Goal: Communication & Community: Answer question/provide support

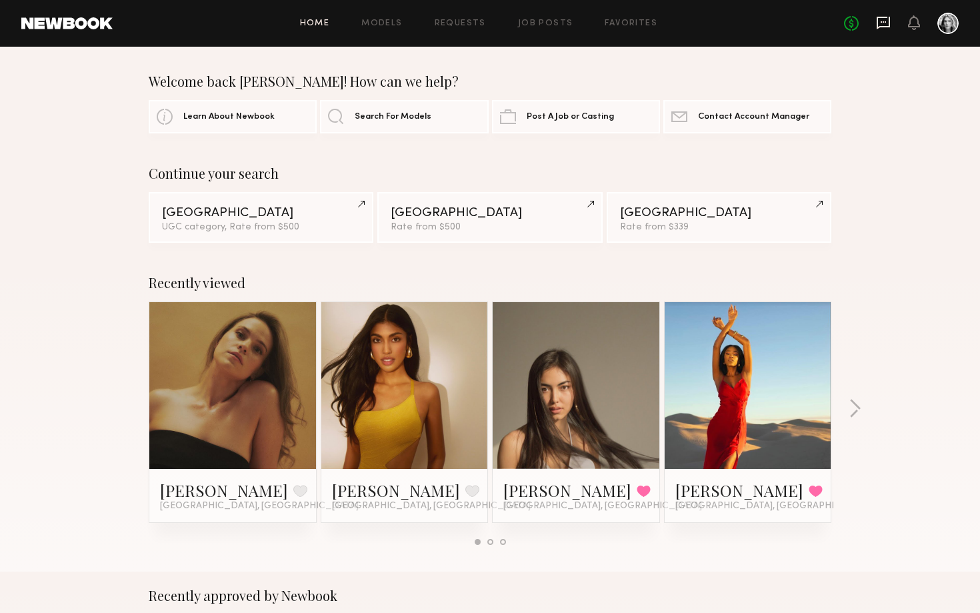
click at [882, 27] on icon at bounding box center [883, 23] width 13 height 13
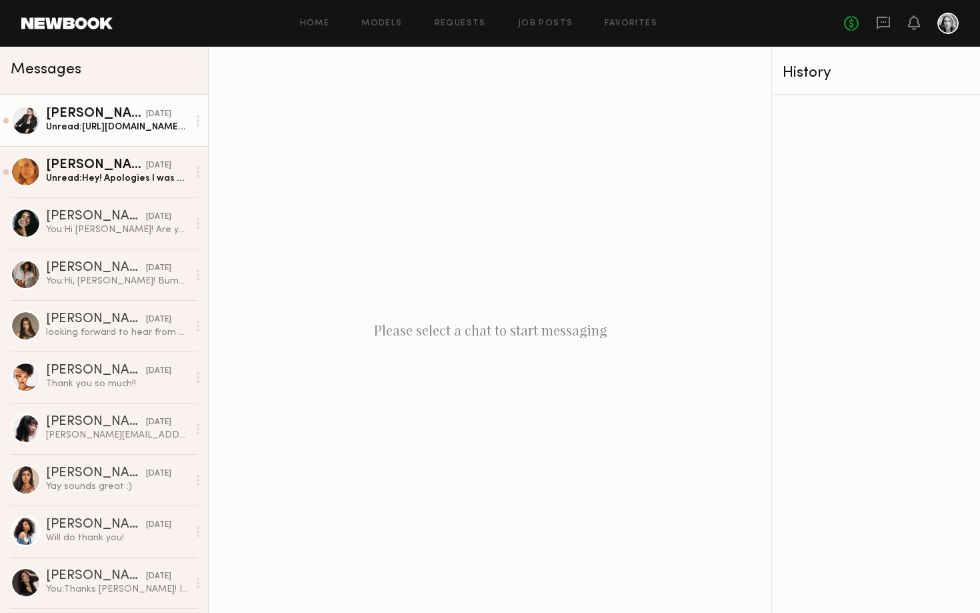
click at [104, 136] on link "Olivia R. 09/15/2025 Unread: https://www.instagram.com/oliviaromannn/?hl=en her…" at bounding box center [104, 120] width 208 height 51
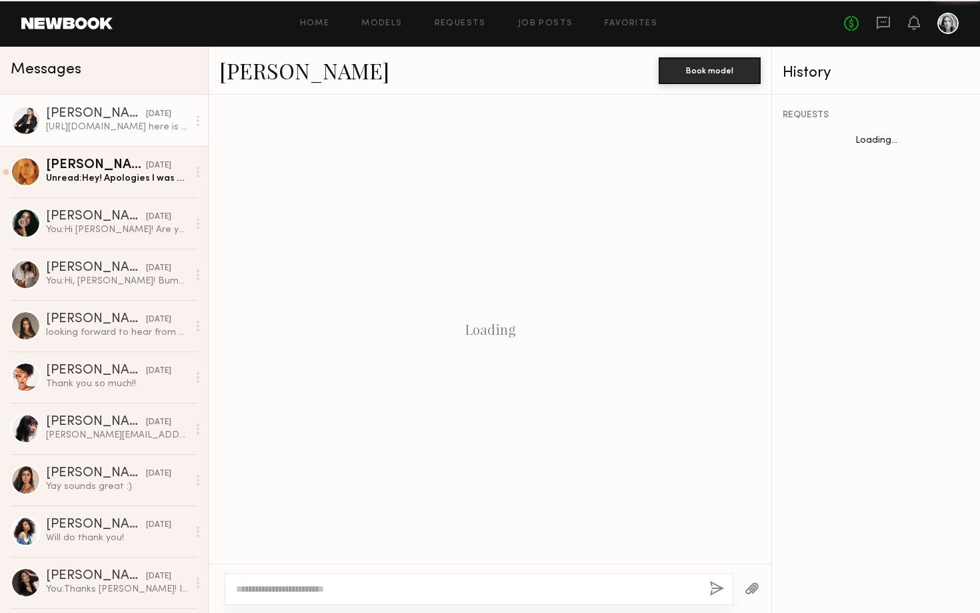
scroll to position [833, 0]
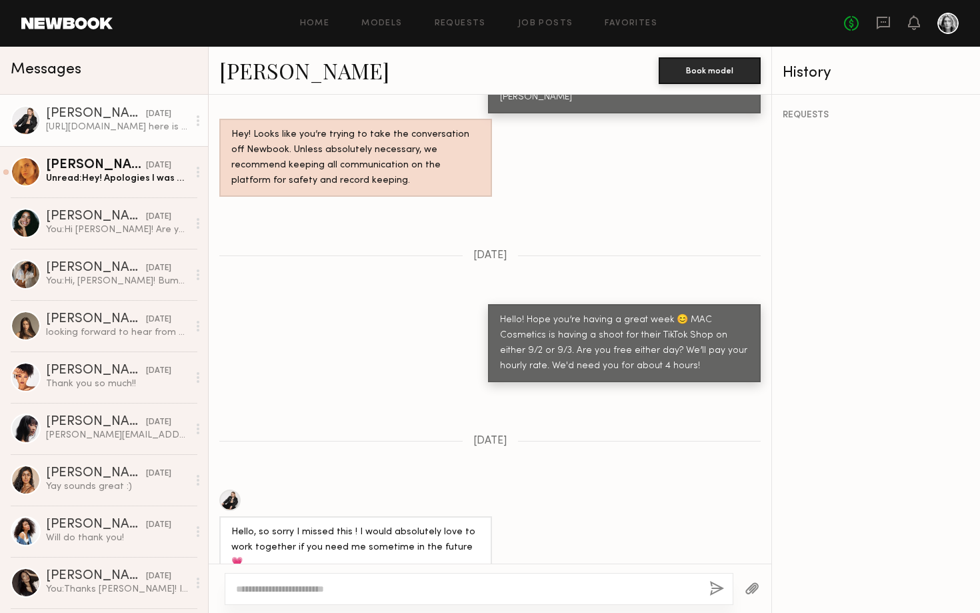
click at [235, 489] on div at bounding box center [229, 499] width 21 height 21
click at [457, 591] on textarea at bounding box center [467, 588] width 463 height 13
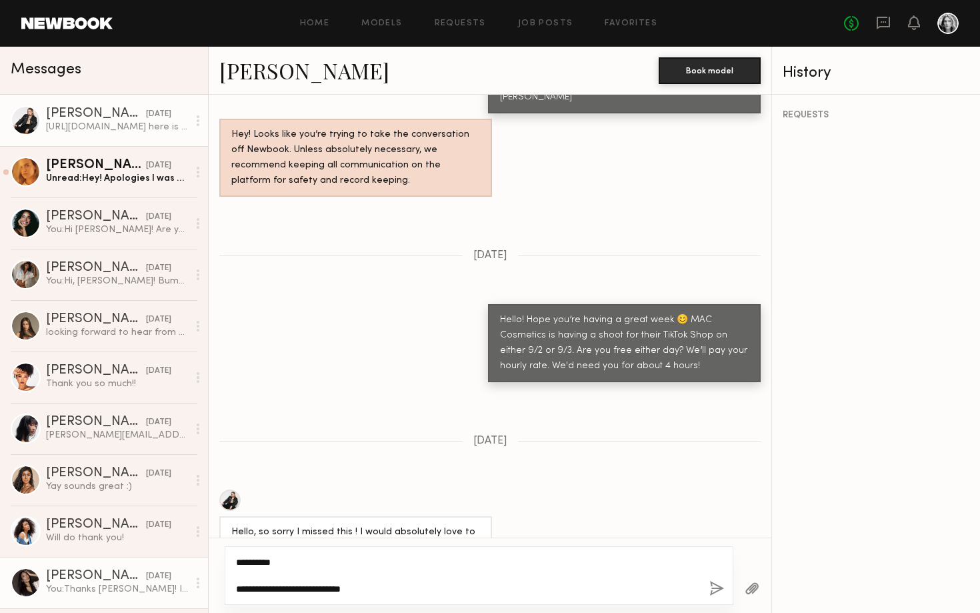
drag, startPoint x: 384, startPoint y: 593, endPoint x: 138, endPoint y: 581, distance: 246.3
click at [138, 581] on div "Messages Olivia R. 09/15/2025 https://www.instagram.com/oliviaromannn/?hl=en he…" at bounding box center [490, 330] width 980 height 566
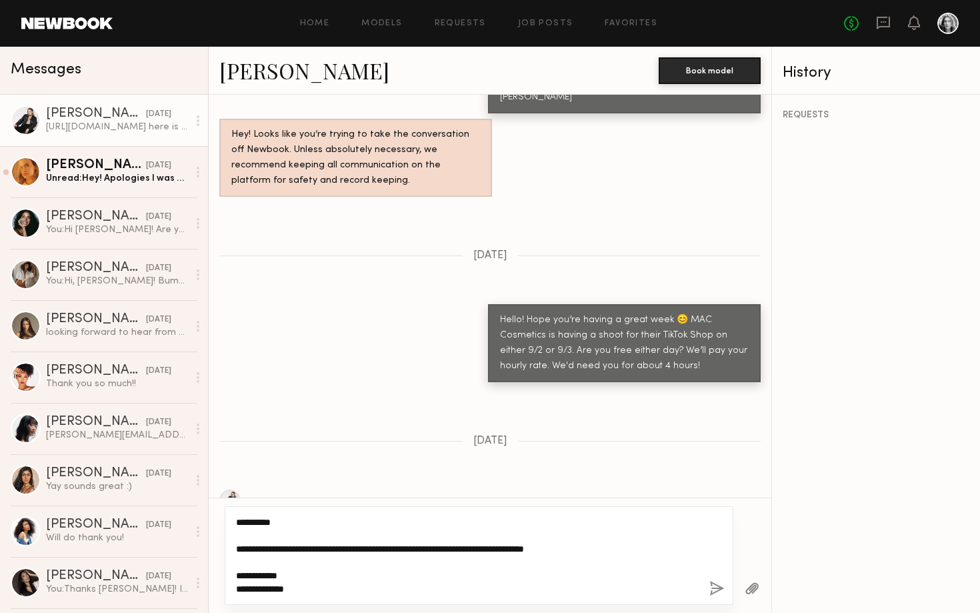
type textarea "**********"
click at [718, 594] on button "button" at bounding box center [716, 589] width 15 height 17
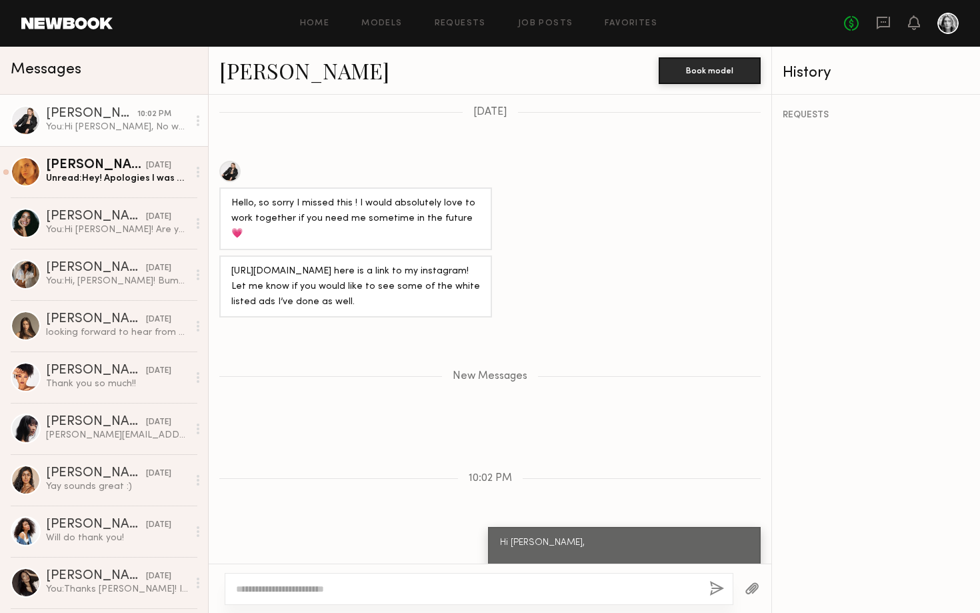
scroll to position [1243, 0]
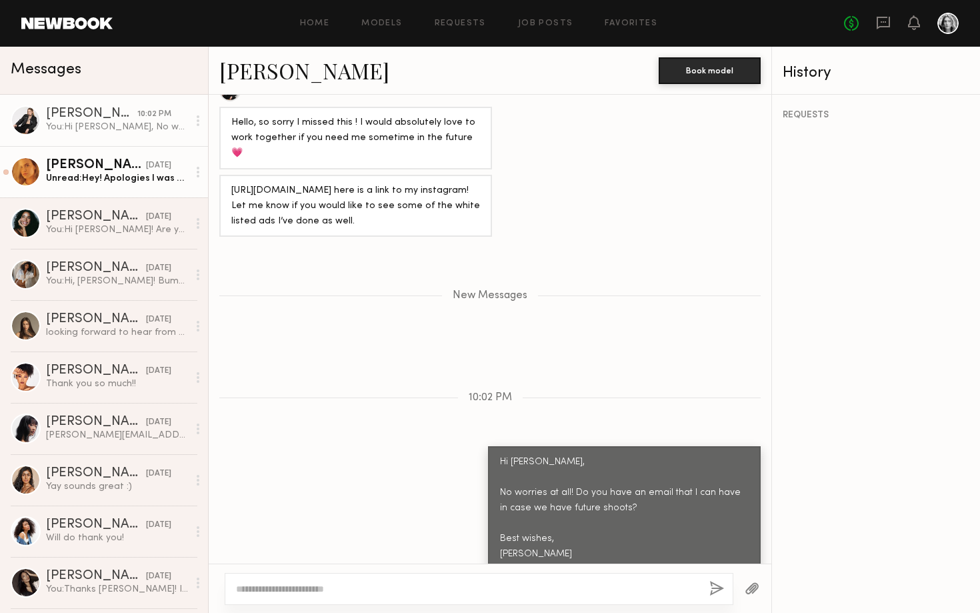
click at [132, 191] on link "Kat S. 09/12/2025 Unread: Hey! Apologies I was on set the last couple days and …" at bounding box center [104, 171] width 208 height 51
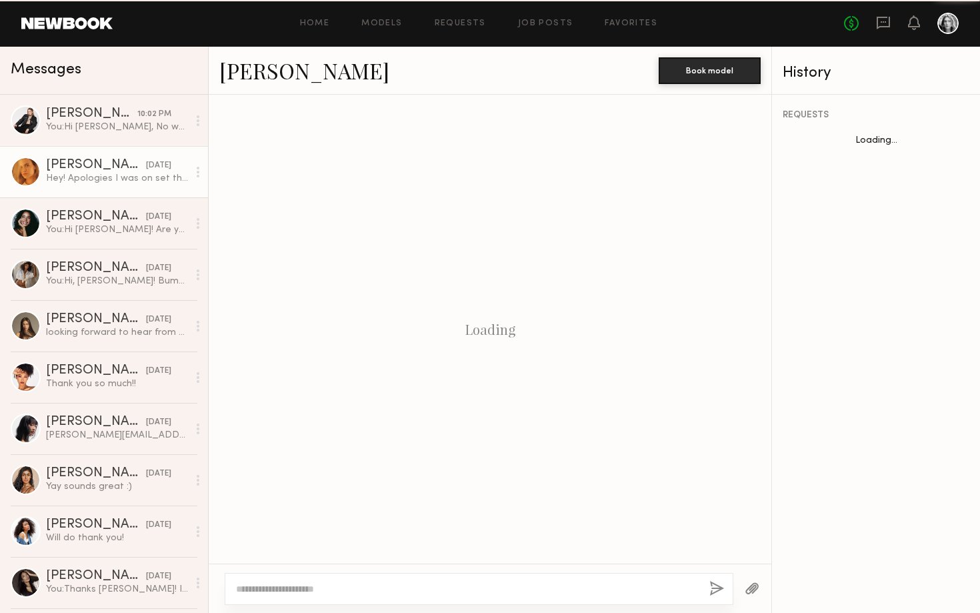
scroll to position [373, 0]
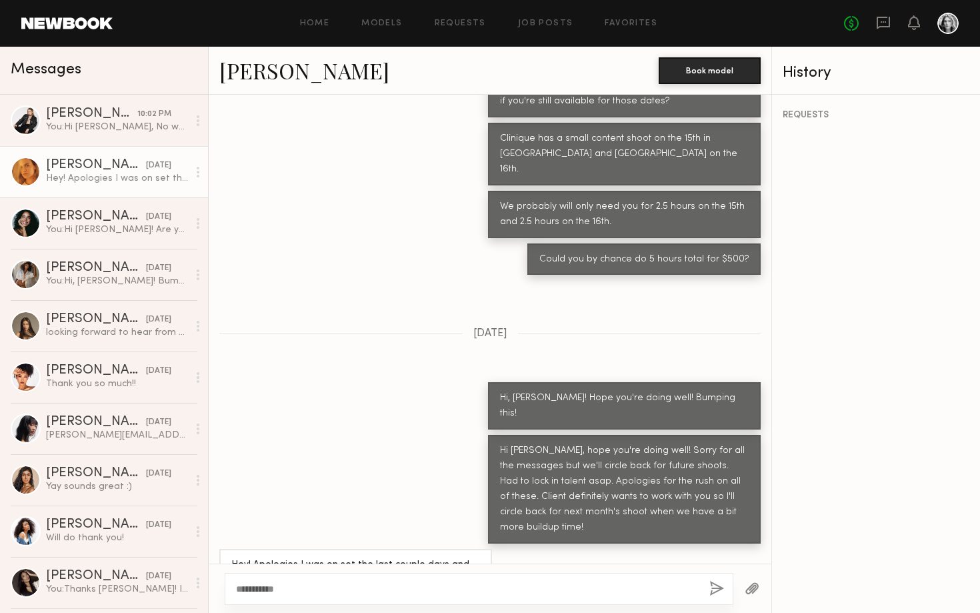
type textarea "**********"
click at [715, 588] on button "button" at bounding box center [716, 589] width 15 height 17
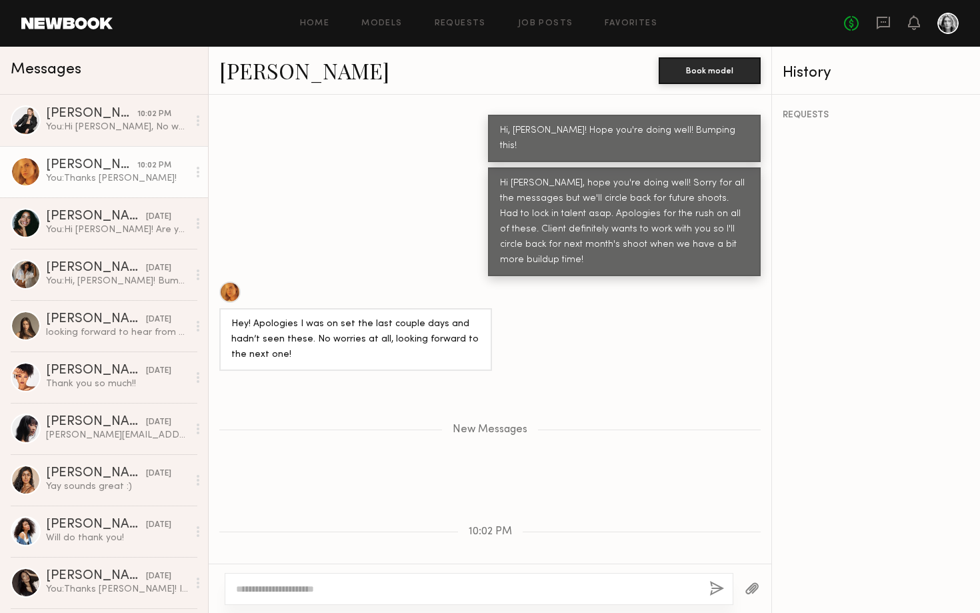
click at [618, 591] on textarea at bounding box center [467, 588] width 463 height 13
